Goal: Find specific page/section: Find specific page/section

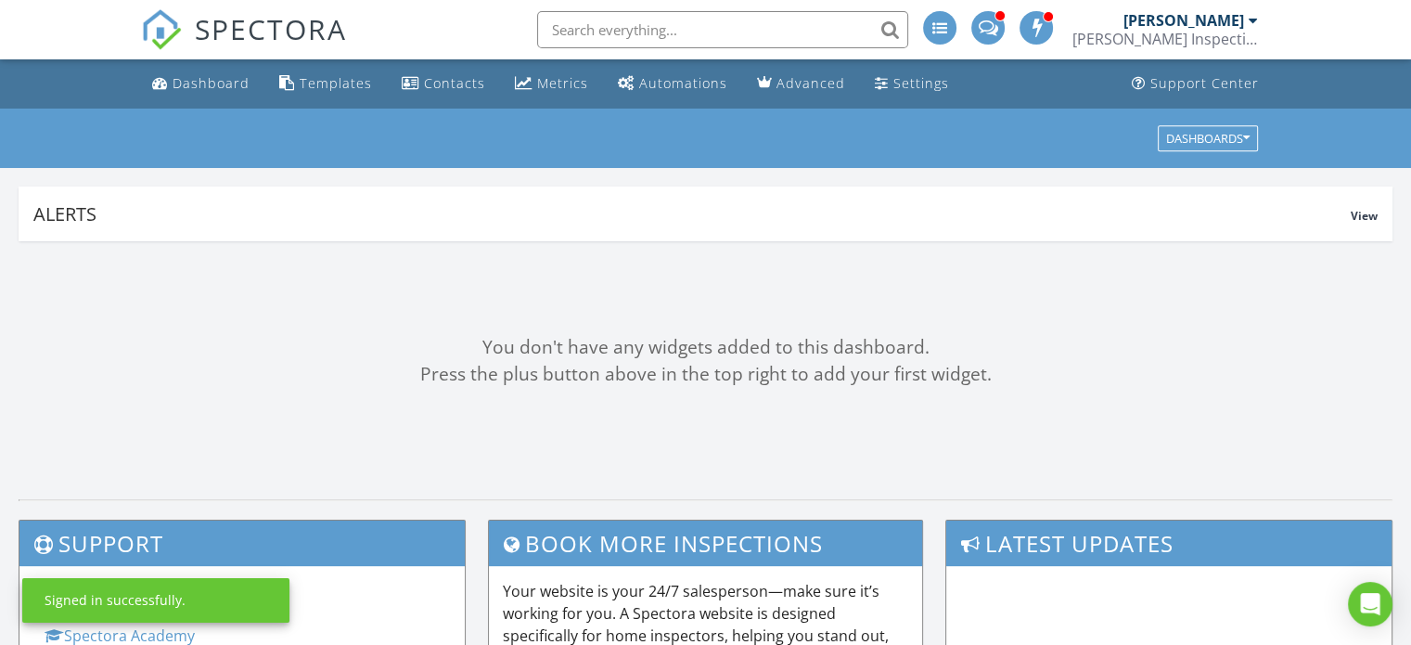
click at [633, 25] on input "text" at bounding box center [722, 29] width 371 height 37
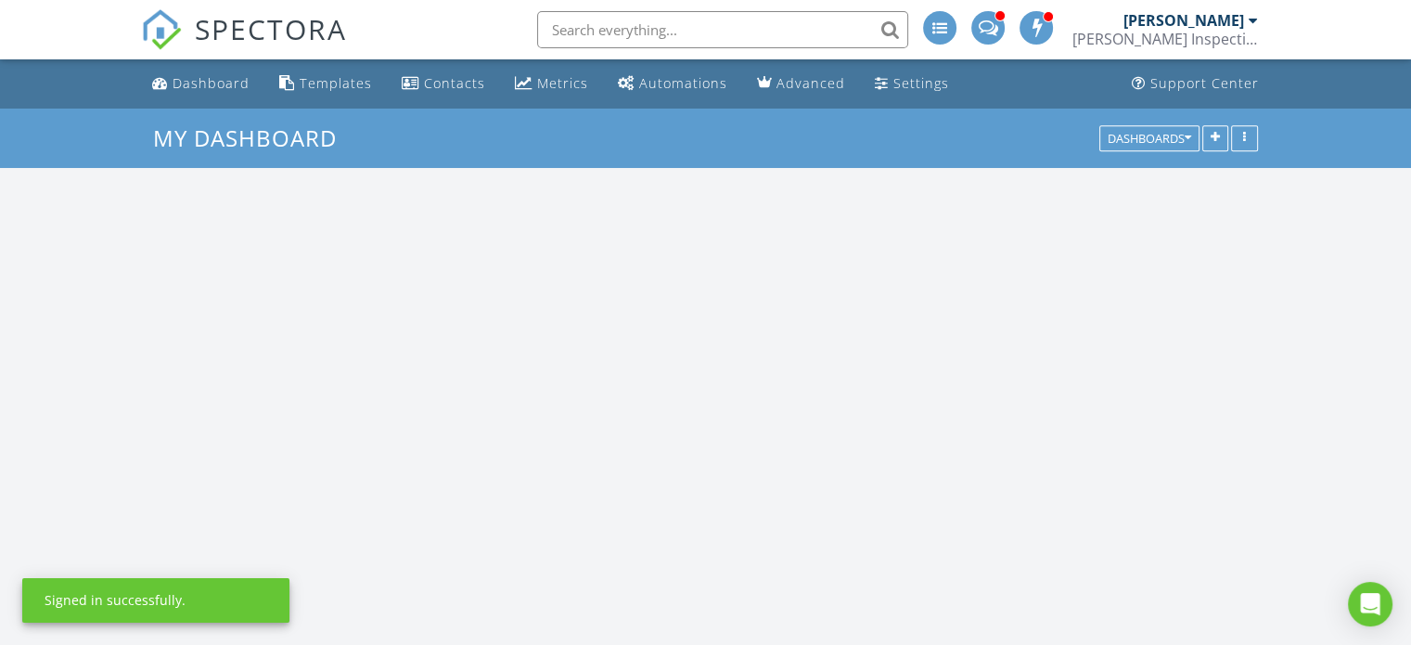
scroll to position [1718, 1440]
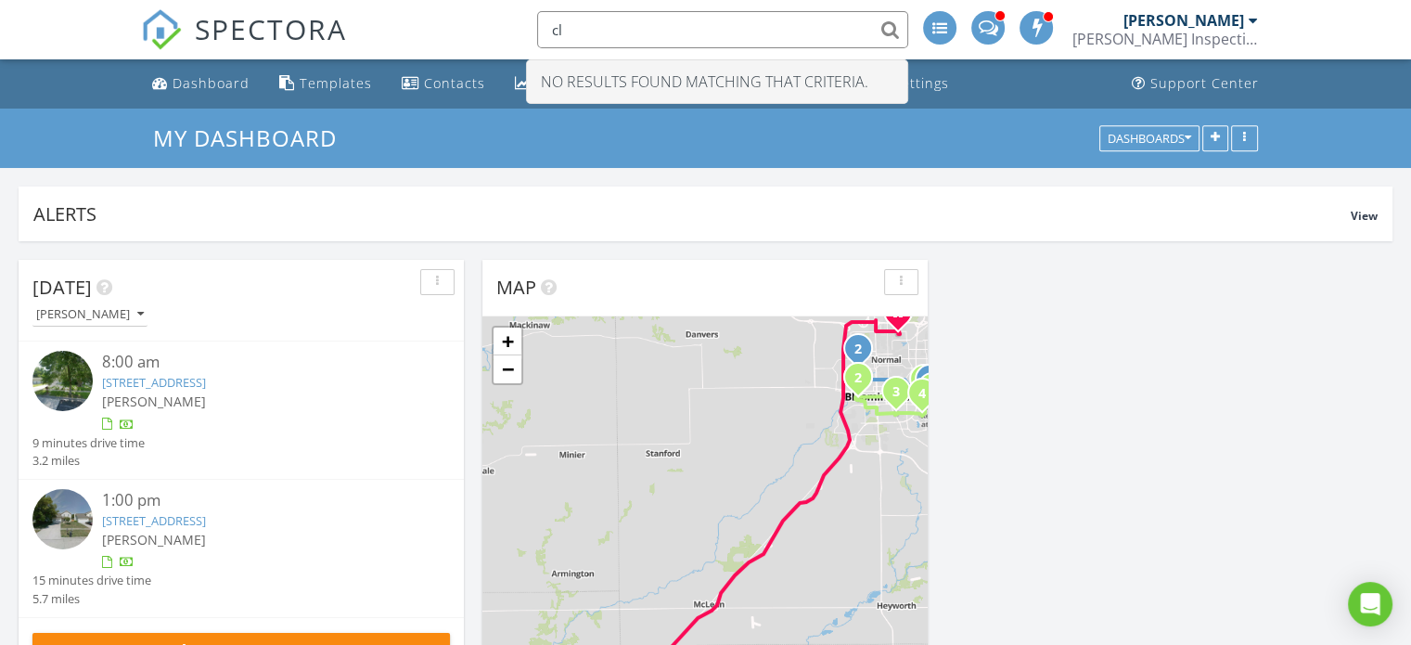
type input "c"
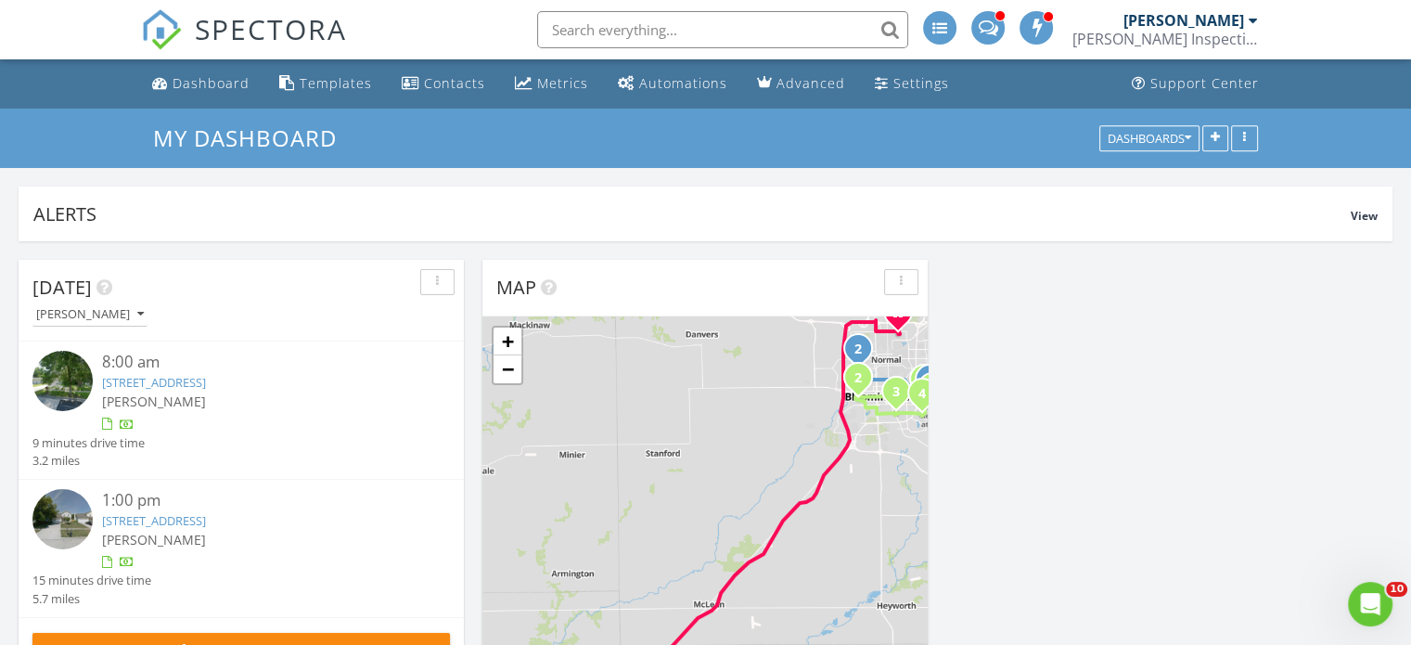
scroll to position [0, 0]
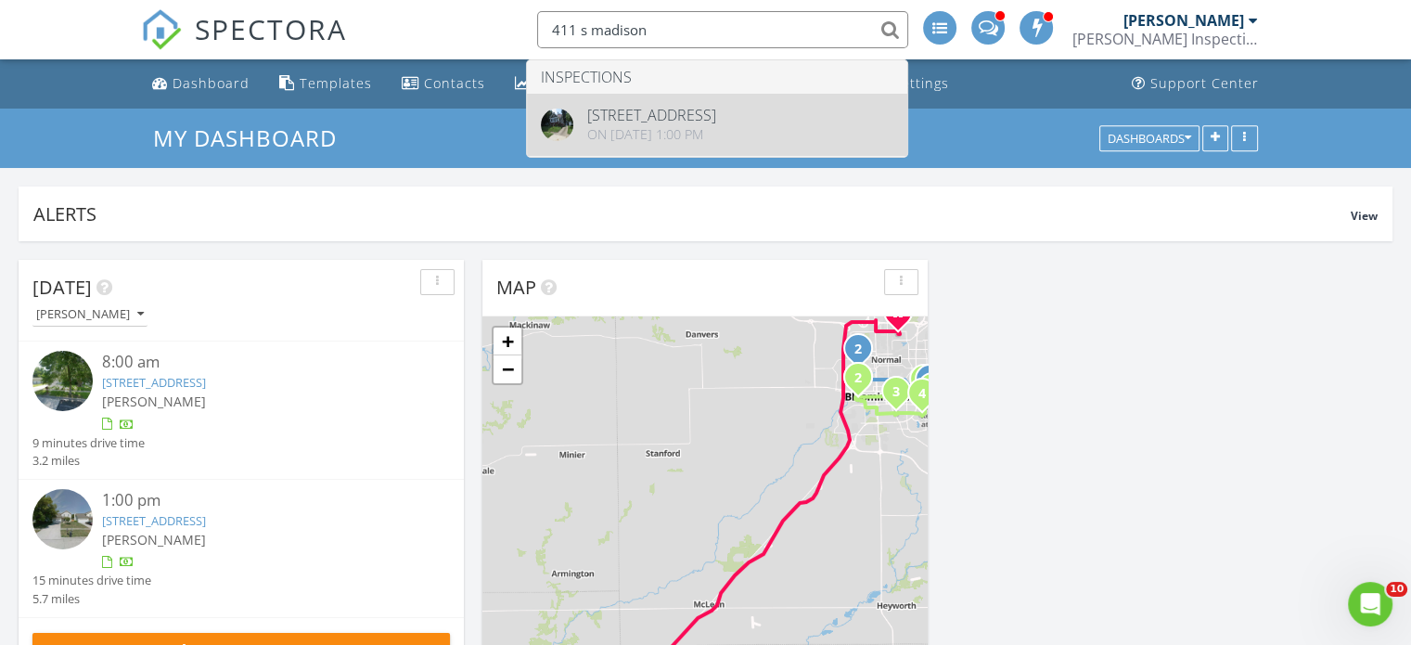
type input "411 s madison"
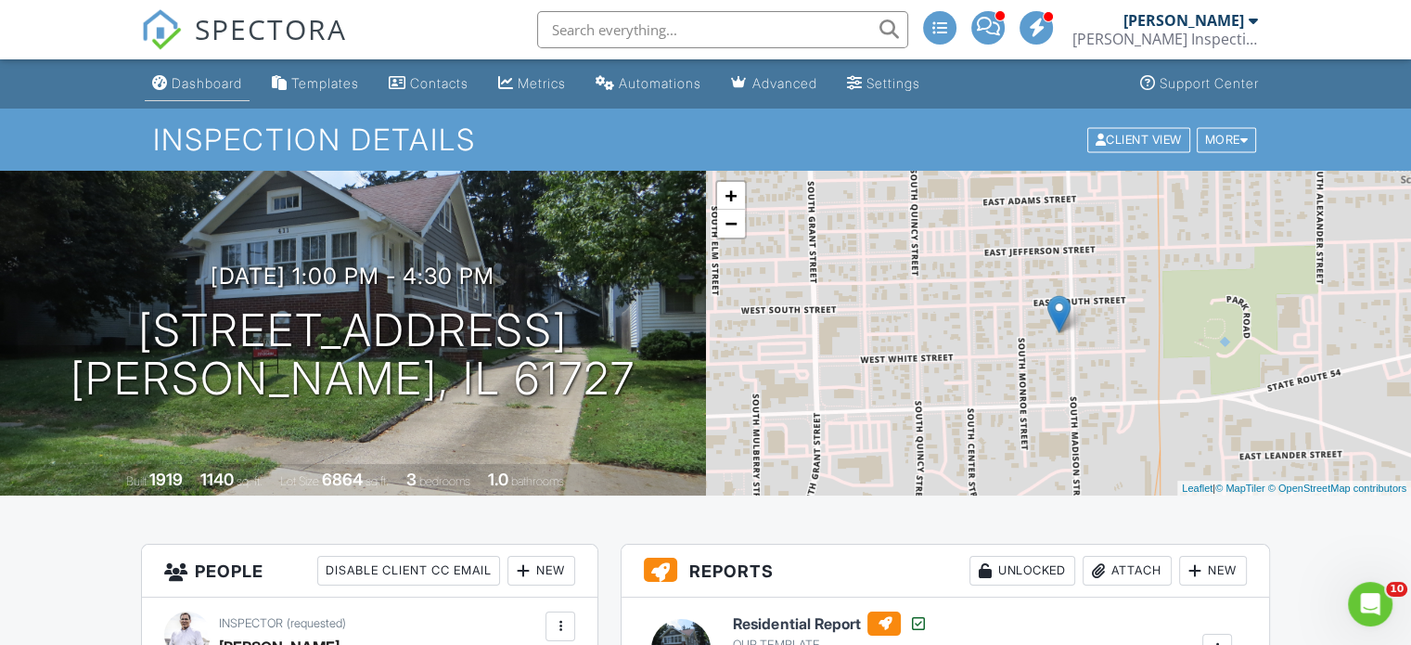
click at [219, 87] on div "Dashboard" at bounding box center [207, 83] width 71 height 16
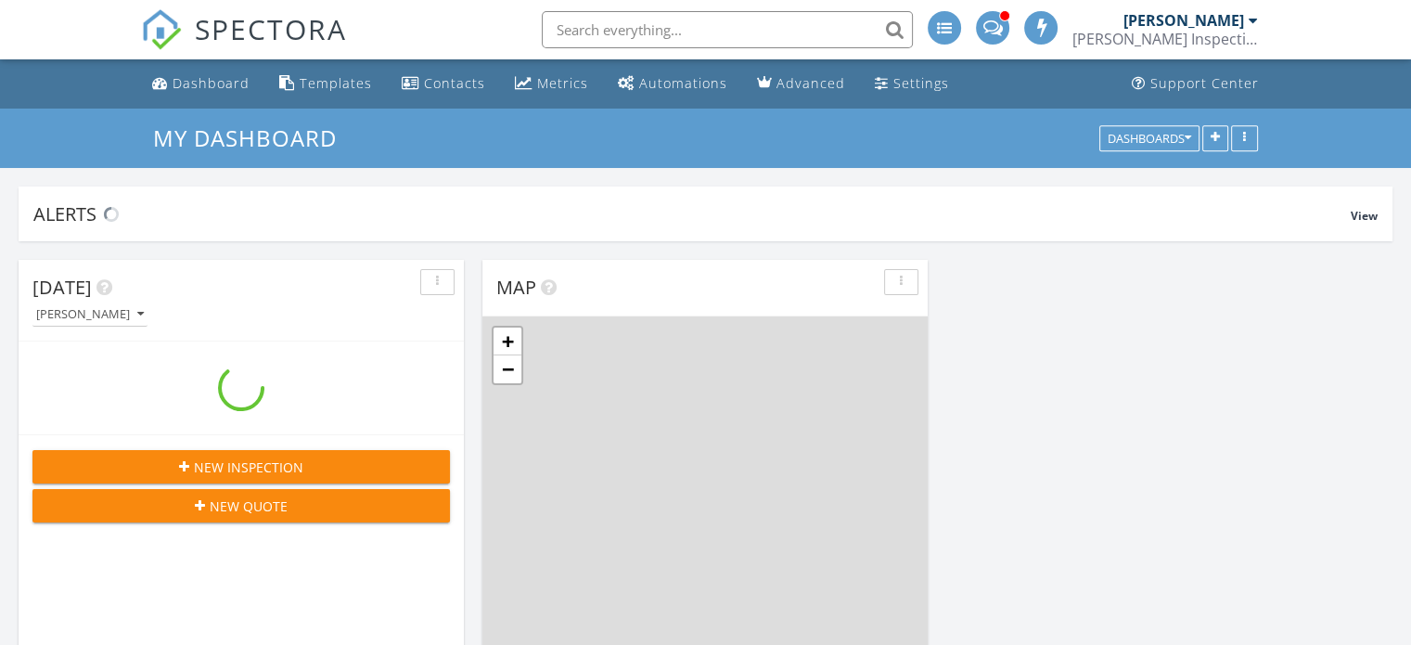
scroll to position [1718, 1440]
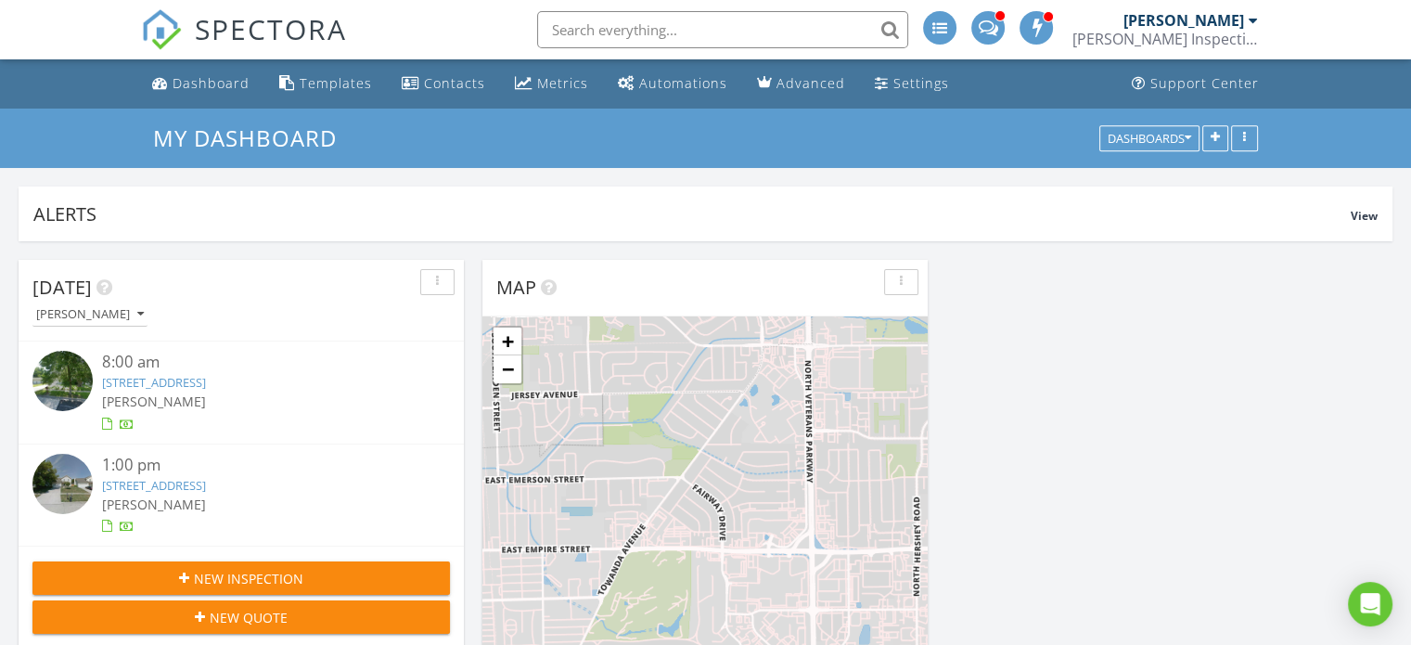
click at [206, 485] on link "31 Boardwalk Circle, Bloomington, IL 61701" at bounding box center [154, 485] width 104 height 17
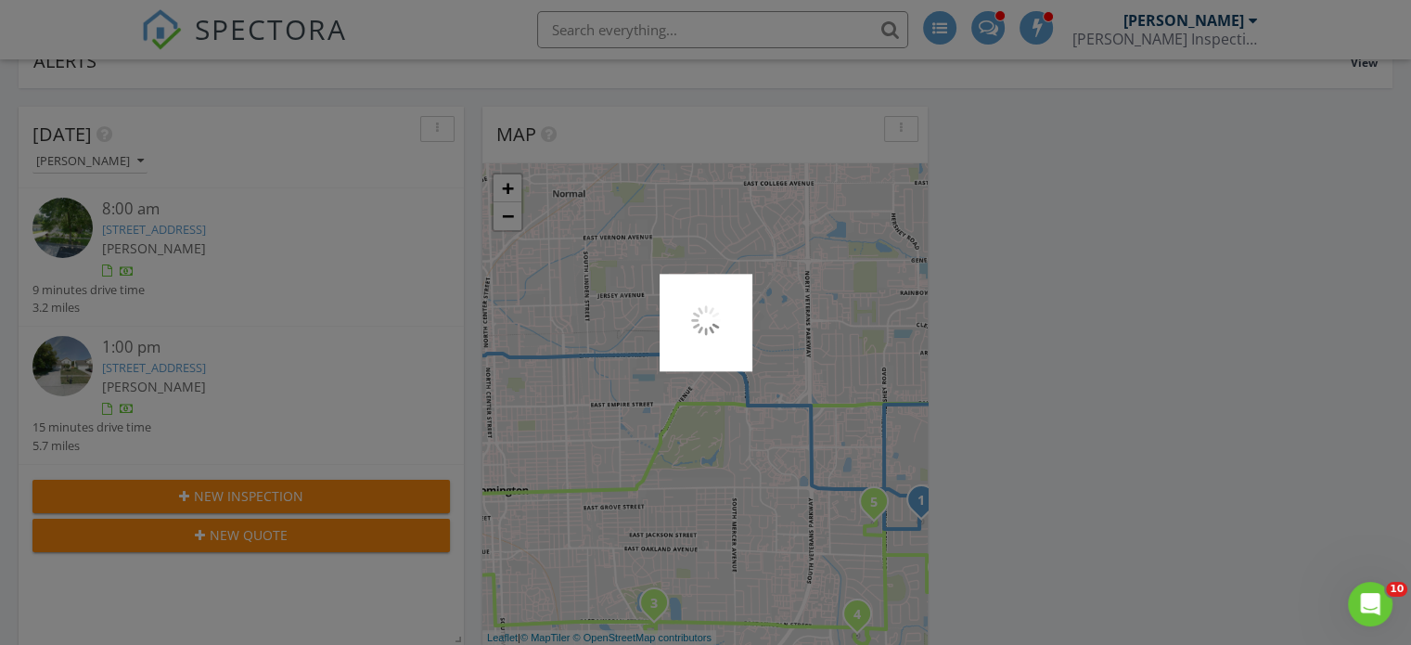
scroll to position [186, 0]
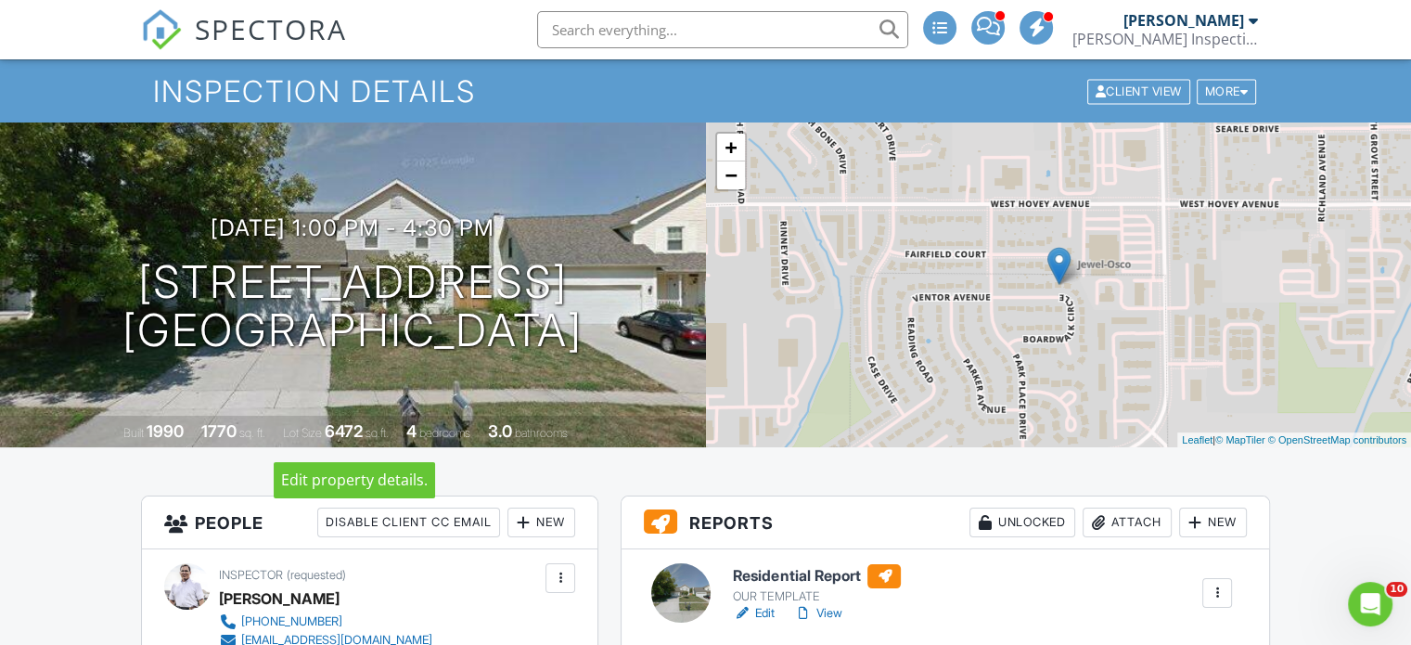
scroll to position [93, 0]
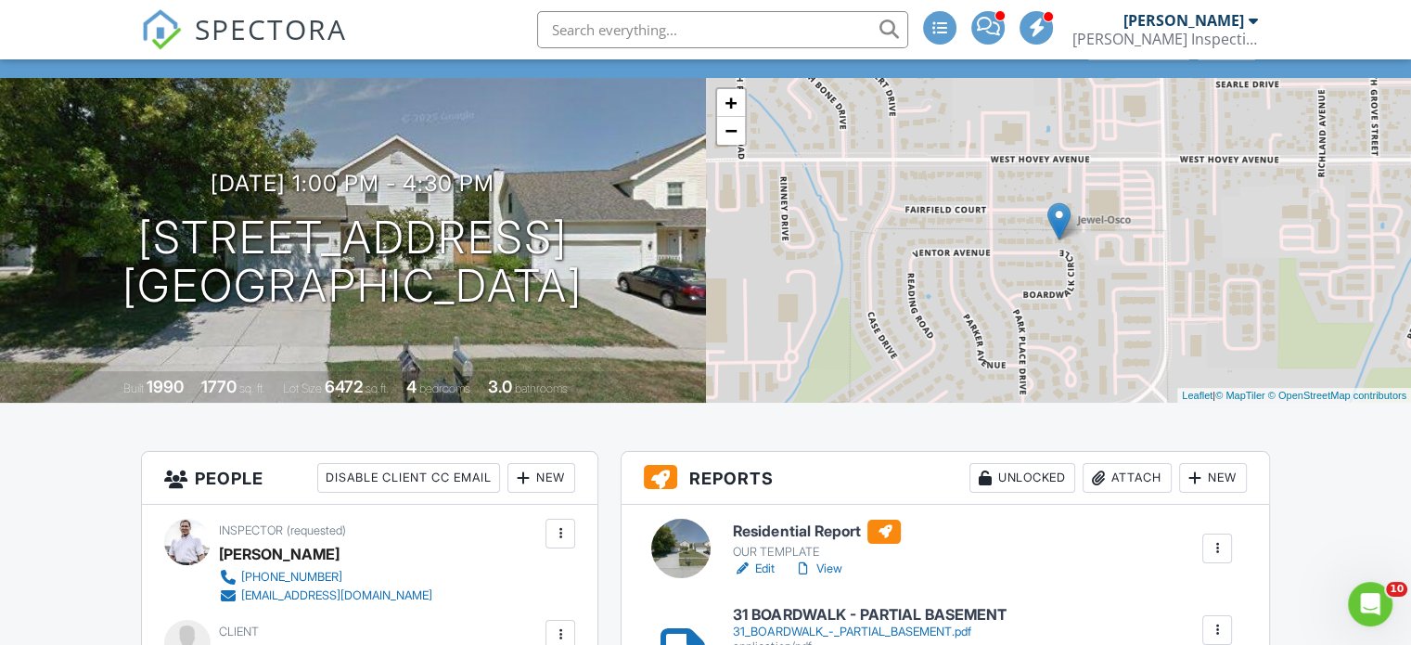
click at [778, 545] on div "OUR TEMPLATE" at bounding box center [817, 552] width 168 height 15
